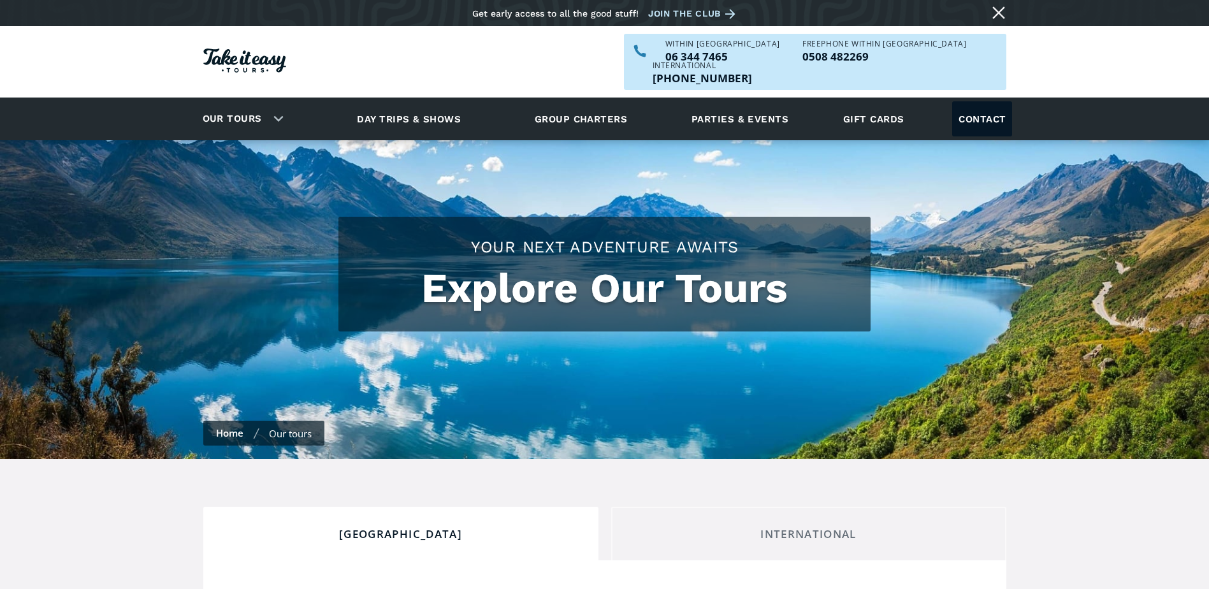
click at [974, 101] on link "Contact" at bounding box center [982, 118] width 60 height 35
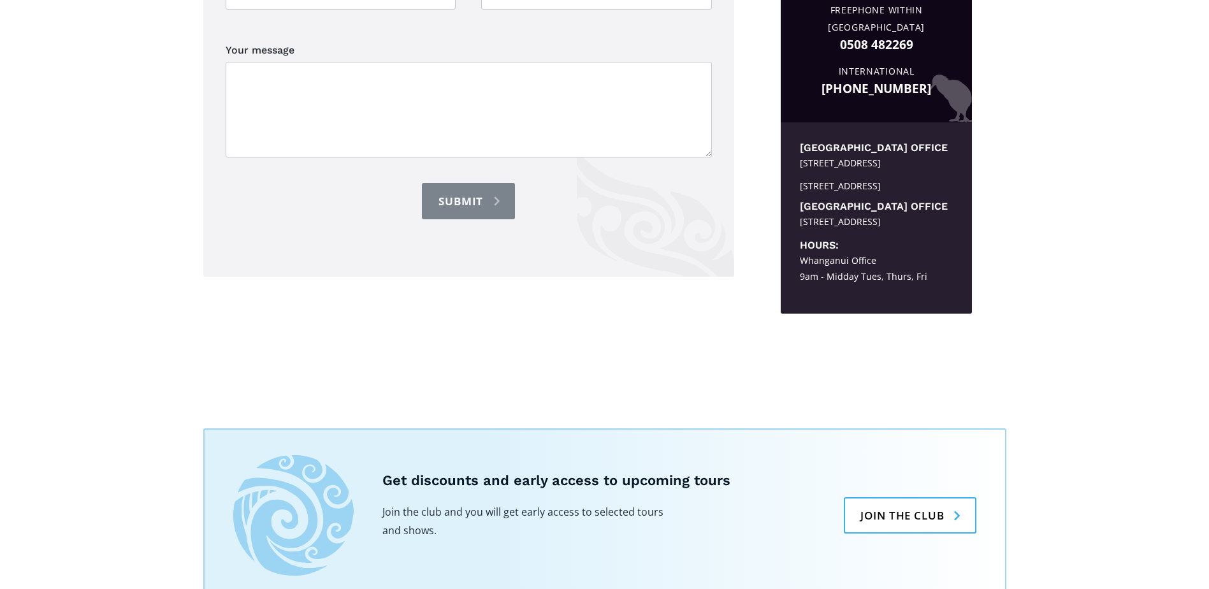
scroll to position [701, 0]
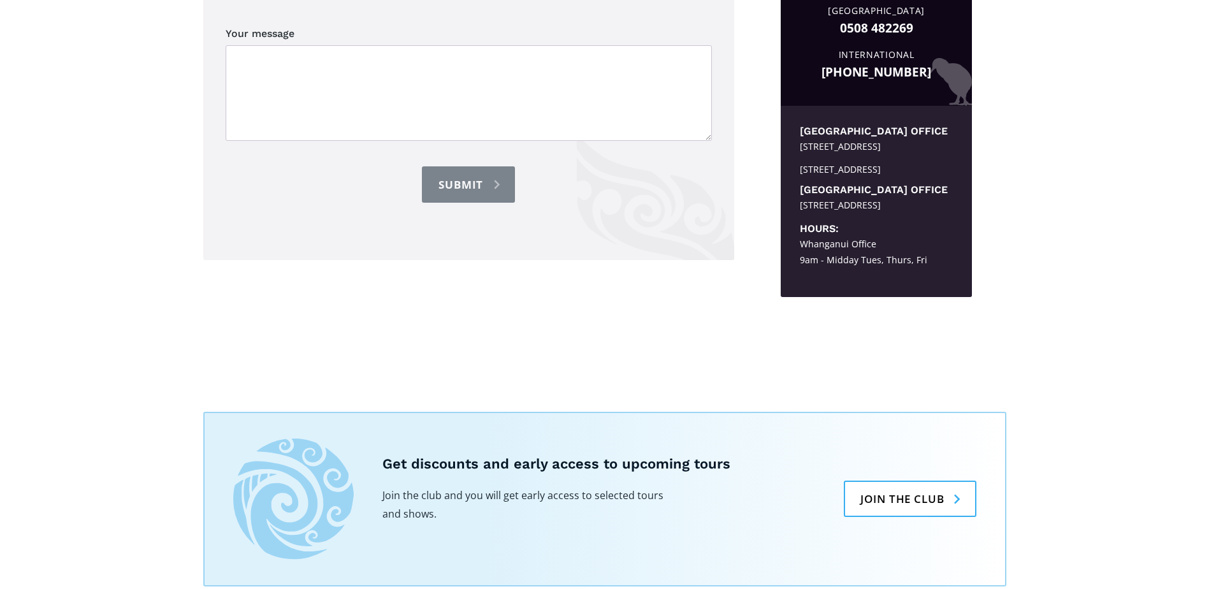
click at [1040, 326] on div "Send us a message Your name Contact information Your message Submit Thank you! …" at bounding box center [604, 56] width 1209 height 597
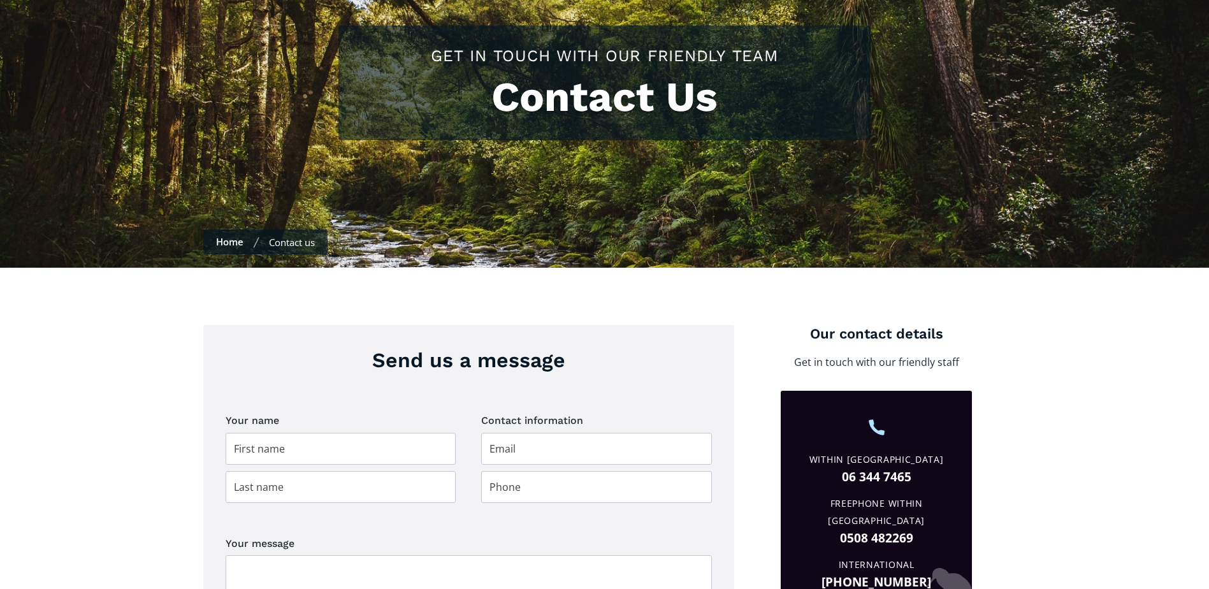
scroll to position [255, 0]
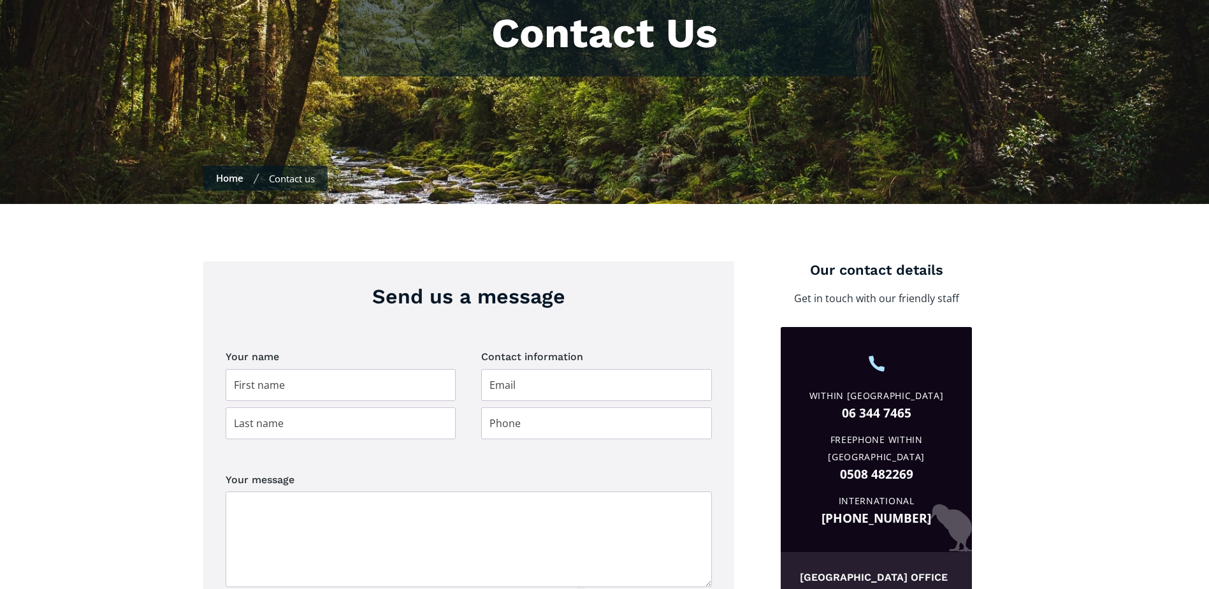
click at [1044, 391] on div "Send us a message Your name Contact information Your message Submit Thank you! …" at bounding box center [604, 502] width 1209 height 597
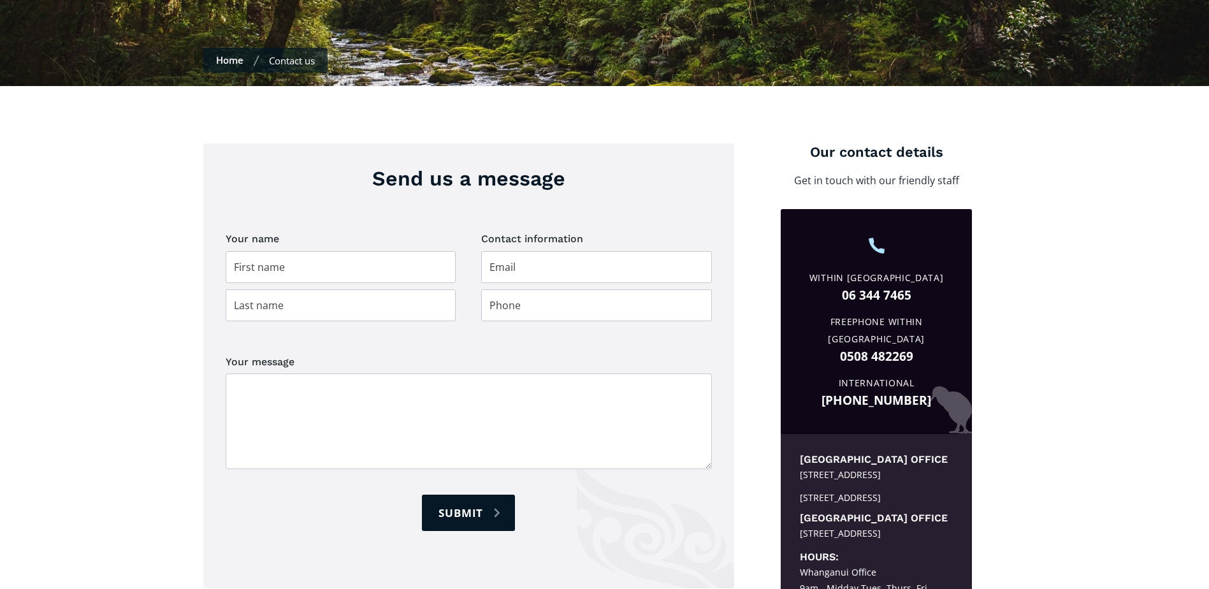
scroll to position [637, 0]
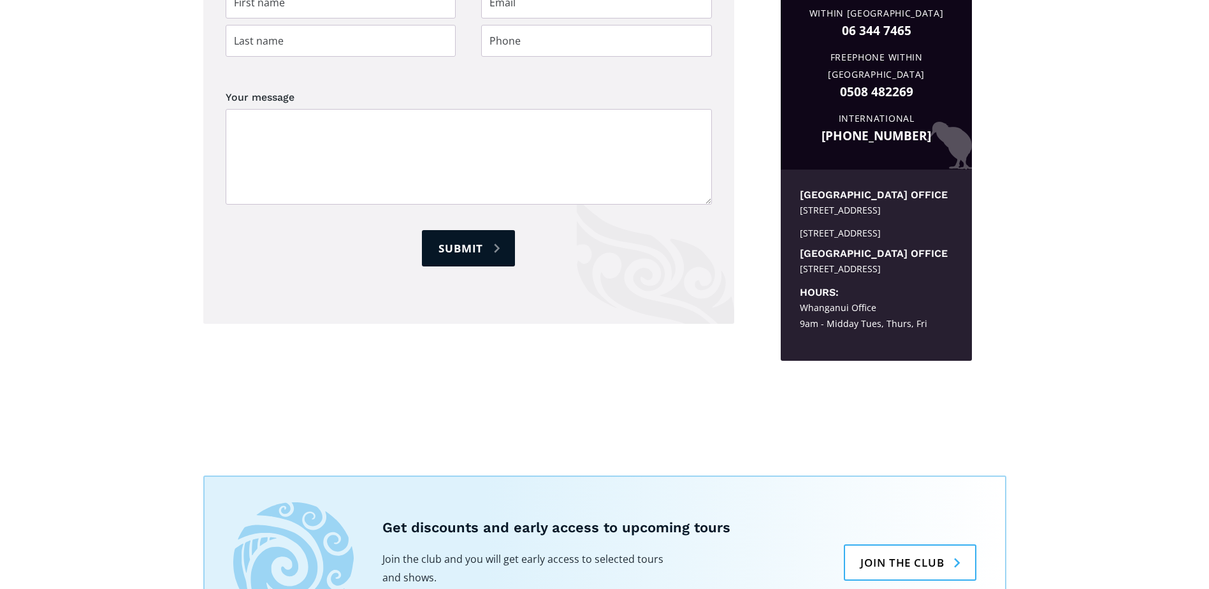
click at [578, 418] on div "Send us a message Your name Contact information Your message Submit Thank you! …" at bounding box center [604, 120] width 1209 height 597
click at [542, 396] on div "Send us a message Your name Contact information Your message Submit Thank you! …" at bounding box center [604, 120] width 1209 height 597
click at [1074, 294] on div "Send us a message Your name Contact information Your message Submit Thank you! …" at bounding box center [604, 120] width 1209 height 597
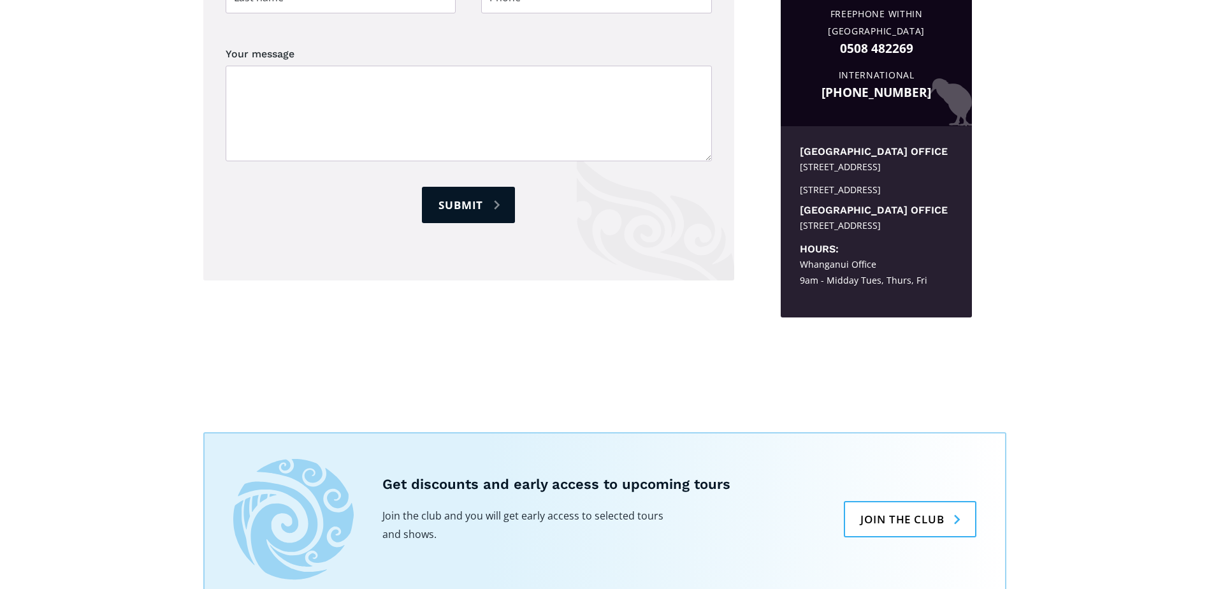
scroll to position [1020, 0]
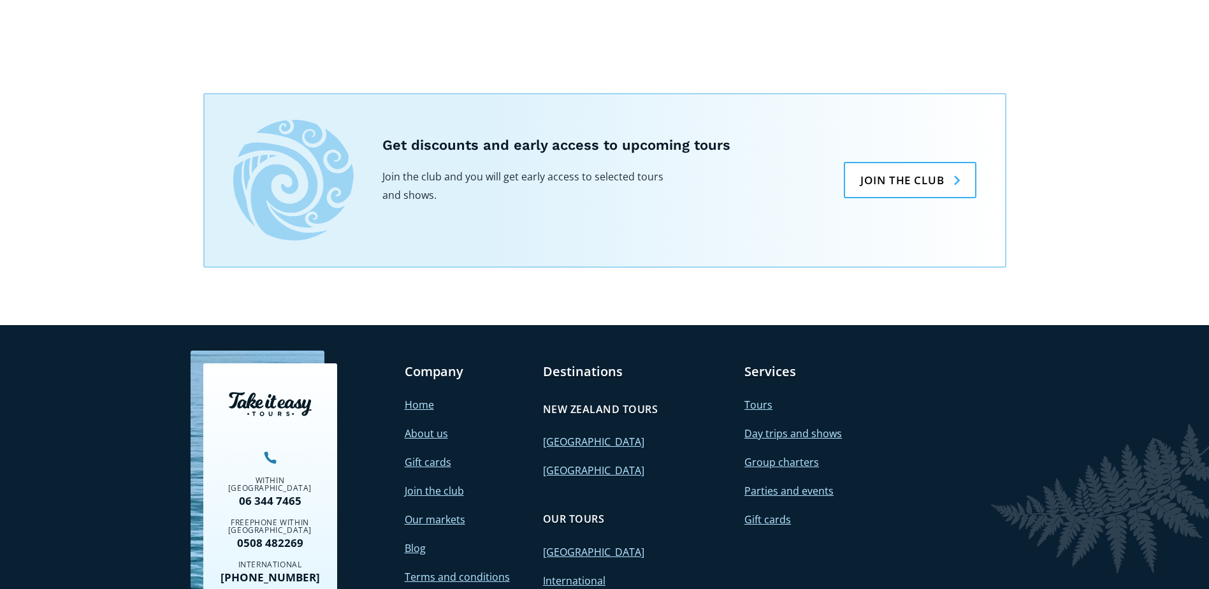
click at [412, 440] on link "About us" at bounding box center [426, 433] width 43 height 14
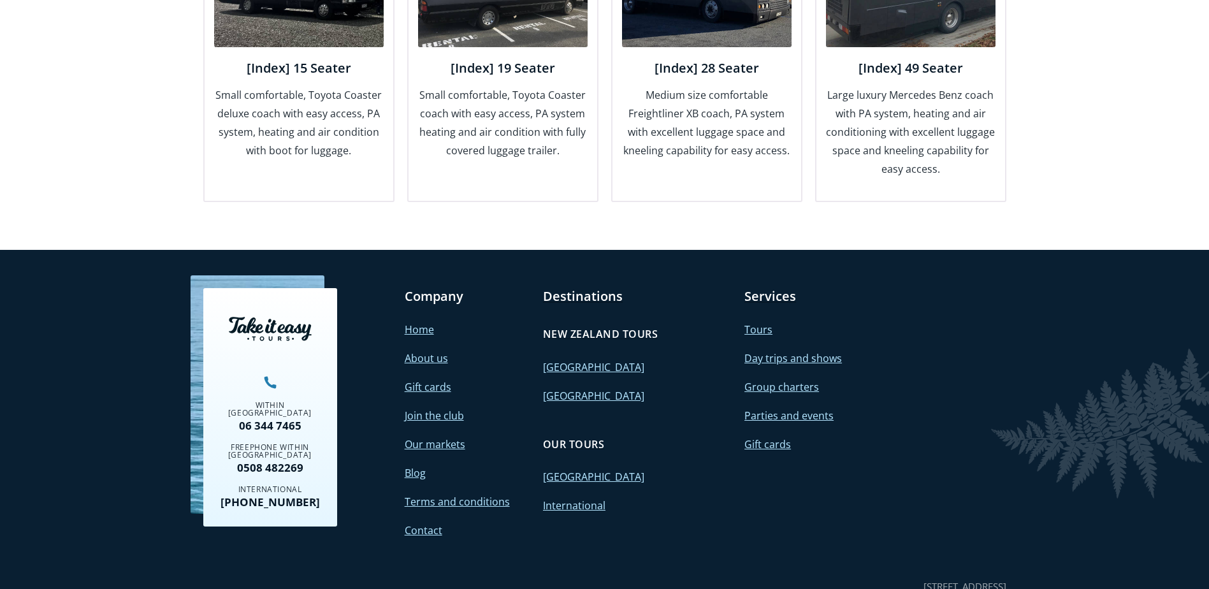
scroll to position [1721, 0]
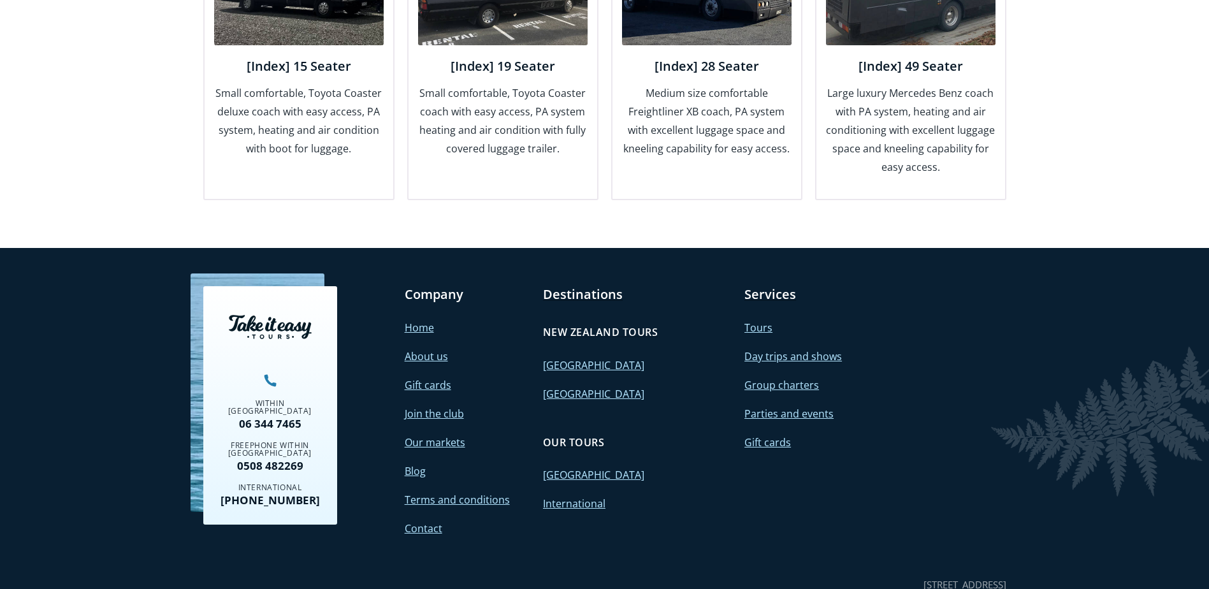
click at [805, 516] on div "Services Tours Day trips and shows Group charters Parties and events Gift cards" at bounding box center [808, 417] width 126 height 262
click at [775, 407] on link "Parties and events" at bounding box center [789, 414] width 89 height 14
